Goal: Complete application form

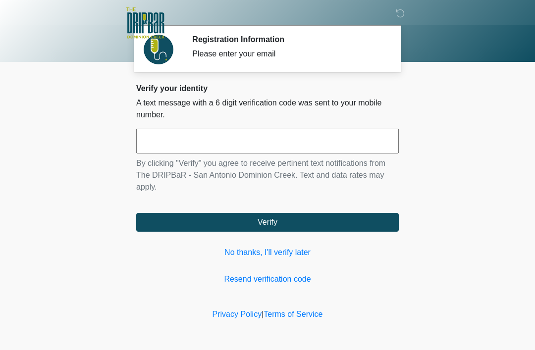
click at [304, 143] on input "text" at bounding box center [267, 141] width 262 height 25
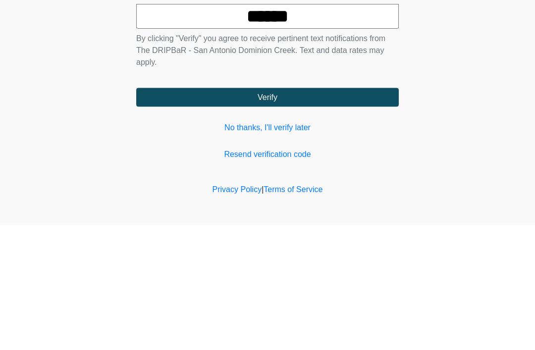
type input "******"
click at [327, 213] on button "Verify" at bounding box center [267, 222] width 262 height 19
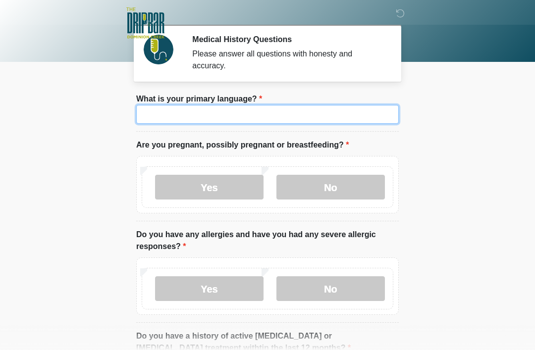
click at [313, 106] on input "What is your primary language?" at bounding box center [267, 114] width 262 height 19
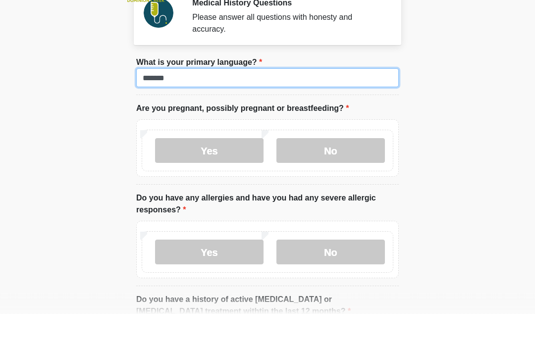
type input "*******"
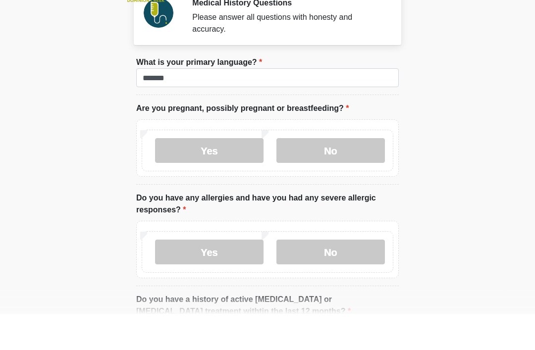
click at [342, 175] on label "No" at bounding box center [330, 187] width 108 height 25
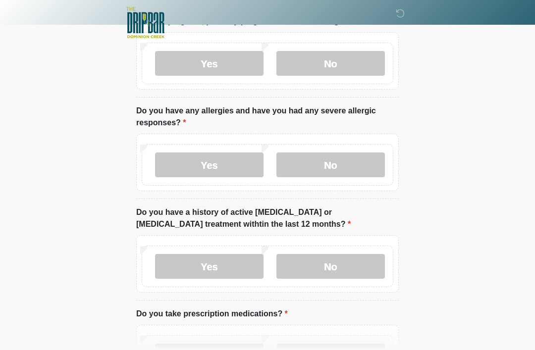
scroll to position [125, 0]
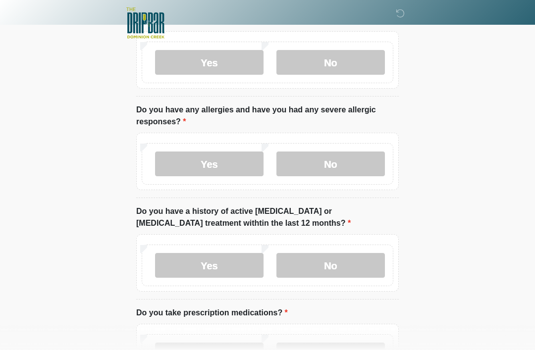
click at [337, 167] on label "No" at bounding box center [330, 163] width 108 height 25
click at [333, 276] on label "No" at bounding box center [330, 265] width 108 height 25
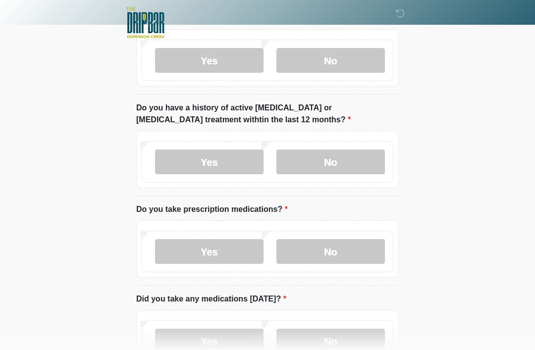
scroll to position [230, 0]
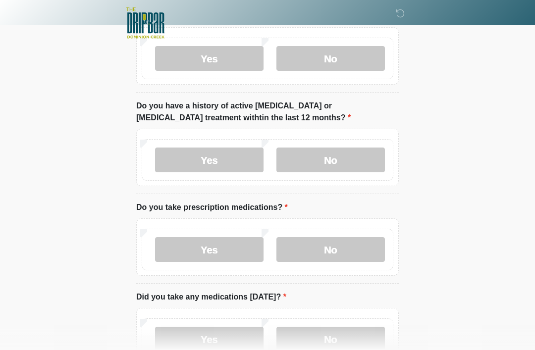
click at [337, 245] on label "No" at bounding box center [330, 249] width 108 height 25
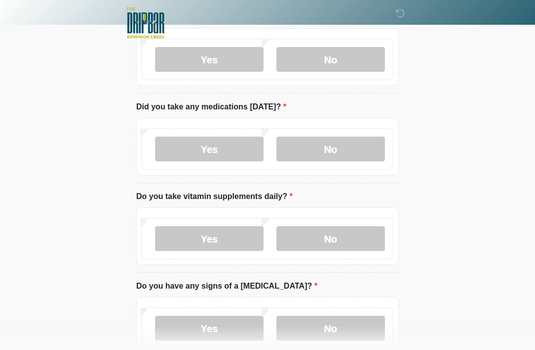
scroll to position [421, 0]
click at [330, 154] on label "No" at bounding box center [330, 148] width 108 height 25
click at [212, 231] on label "Yes" at bounding box center [209, 238] width 108 height 25
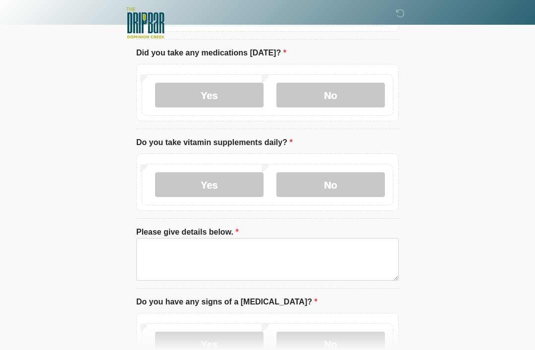
scroll to position [476, 0]
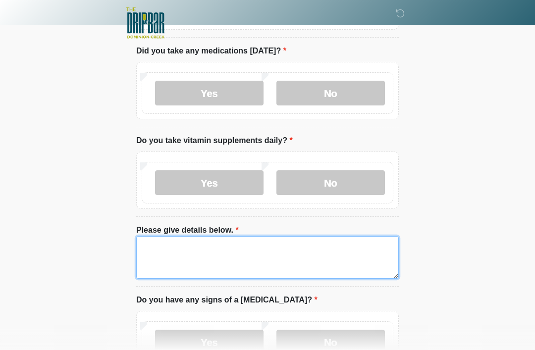
click at [295, 256] on textarea "Please give details below." at bounding box center [267, 257] width 262 height 43
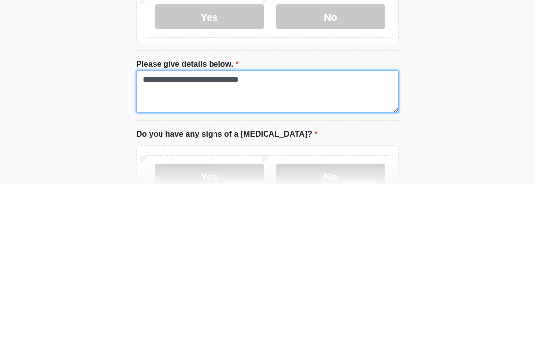
click at [231, 236] on textarea "**********" at bounding box center [267, 257] width 262 height 43
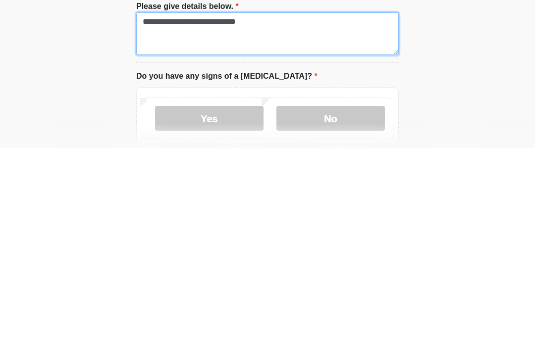
type textarea "**********"
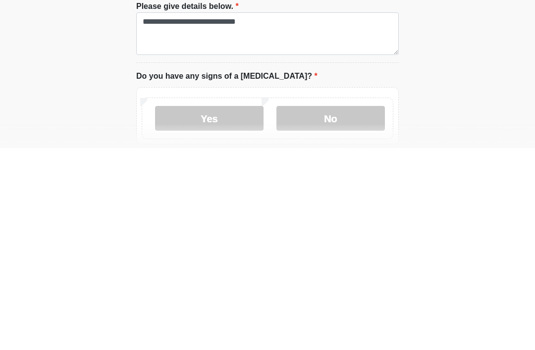
click at [336, 308] on label "No" at bounding box center [330, 320] width 108 height 25
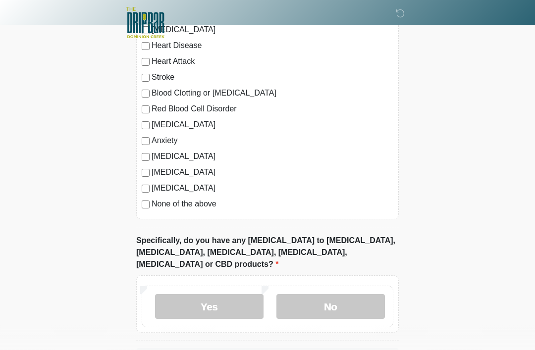
scroll to position [895, 0]
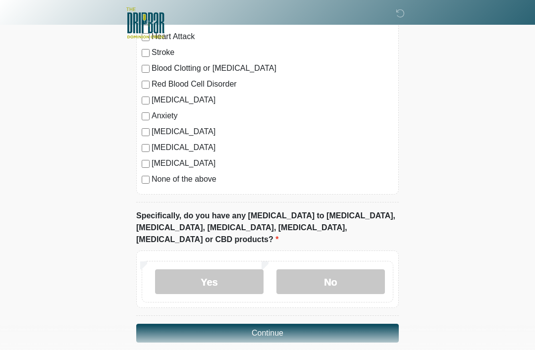
click at [346, 269] on label "No" at bounding box center [330, 281] width 108 height 25
click at [304, 324] on button "Continue" at bounding box center [267, 333] width 262 height 19
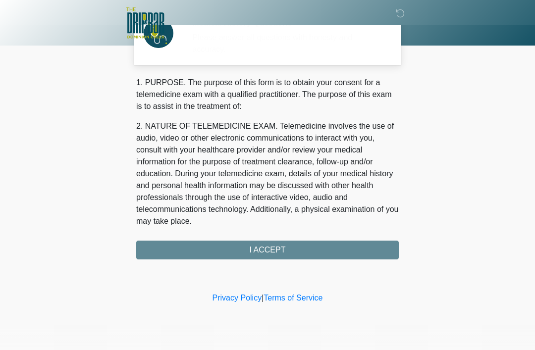
scroll to position [0, 0]
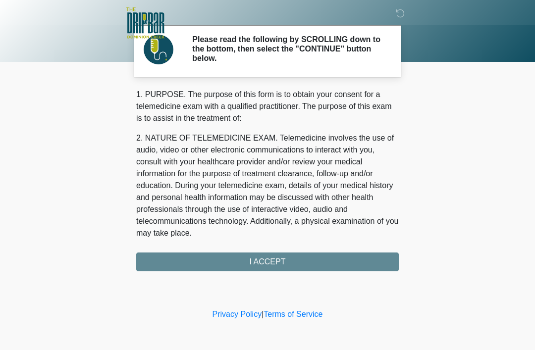
click at [313, 258] on div "1. PURPOSE. The purpose of this form is to obtain your consent for a telemedici…" at bounding box center [267, 180] width 262 height 183
click at [272, 253] on div "1. PURPOSE. The purpose of this form is to obtain your consent for a telemedici…" at bounding box center [267, 180] width 262 height 183
click at [297, 257] on div "1. PURPOSE. The purpose of this form is to obtain your consent for a telemedici…" at bounding box center [267, 180] width 262 height 183
click at [298, 264] on div "1. PURPOSE. The purpose of this form is to obtain your consent for a telemedici…" at bounding box center [267, 180] width 262 height 183
click at [289, 265] on div "1. PURPOSE. The purpose of this form is to obtain your consent for a telemedici…" at bounding box center [267, 180] width 262 height 183
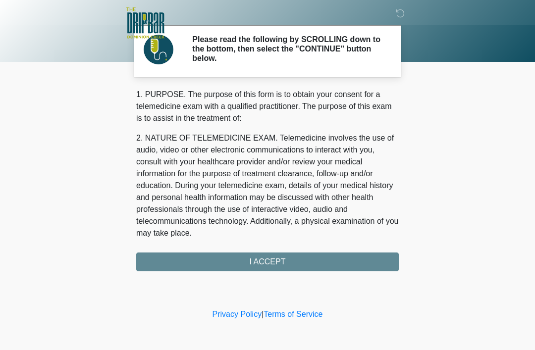
click at [275, 262] on div "1. PURPOSE. The purpose of this form is to obtain your consent for a telemedici…" at bounding box center [267, 180] width 262 height 183
click at [296, 256] on div "1. PURPOSE. The purpose of this form is to obtain your consent for a telemedici…" at bounding box center [267, 180] width 262 height 183
click at [311, 252] on div "1. PURPOSE. The purpose of this form is to obtain your consent for a telemedici…" at bounding box center [267, 180] width 262 height 183
click at [293, 273] on div "‎ ‎ ‎ ‎ Please read the following by SCROLLING down to the bottom, then select …" at bounding box center [267, 153] width 297 height 287
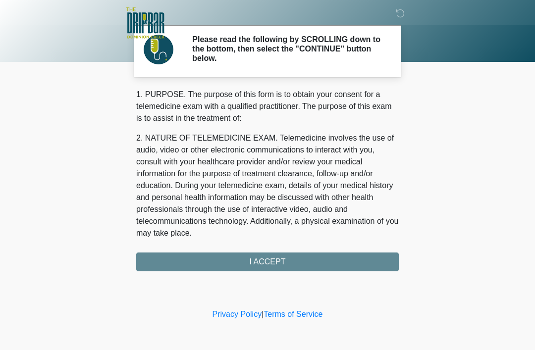
click at [270, 263] on div "1. PURPOSE. The purpose of this form is to obtain your consent for a telemedici…" at bounding box center [267, 180] width 262 height 183
click at [270, 197] on p "2. NATURE OF TELEMEDICINE EXAM. Telemedicine involves the use of audio, video o…" at bounding box center [267, 185] width 262 height 107
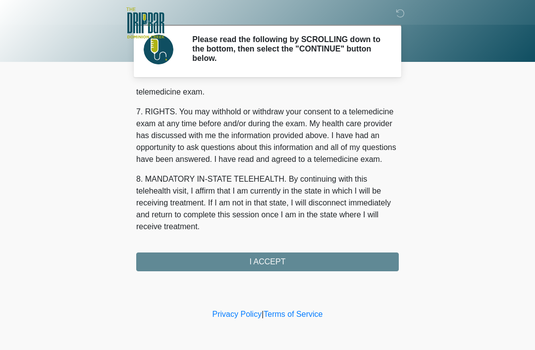
click at [301, 262] on button "I ACCEPT" at bounding box center [267, 261] width 262 height 19
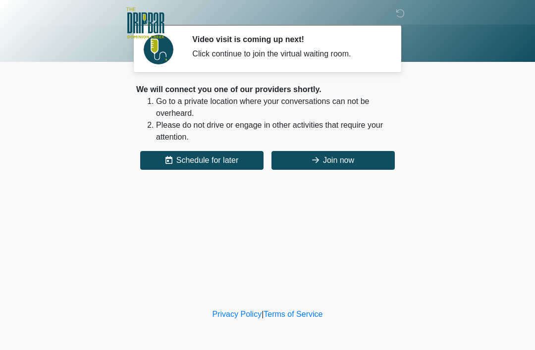
click at [339, 162] on button "Join now" at bounding box center [332, 160] width 123 height 19
